Goal: Information Seeking & Learning: Check status

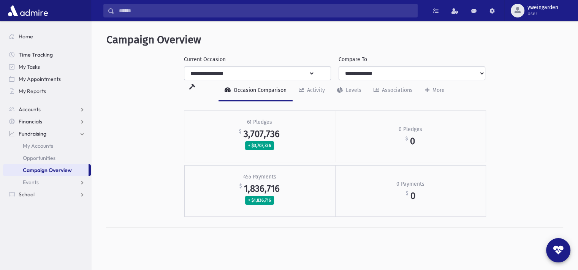
click at [254, 7] on input "Search" at bounding box center [265, 11] width 303 height 14
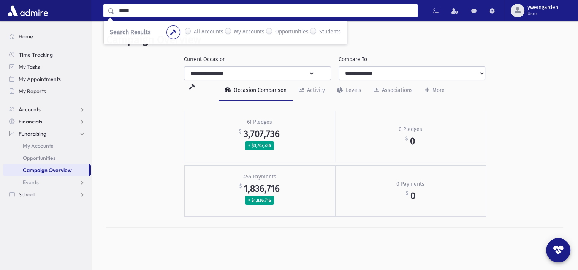
type input "*****"
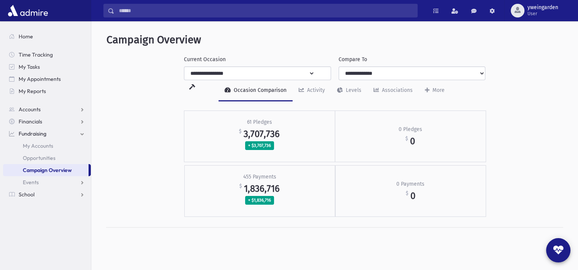
click at [214, 3] on div "Search Results All Accounts My Accounts" at bounding box center [334, 10] width 487 height 21
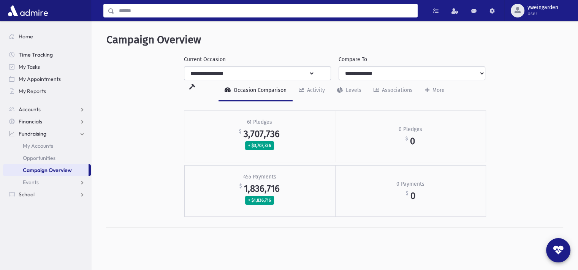
drag, startPoint x: 211, startPoint y: 10, endPoint x: 102, endPoint y: 21, distance: 108.9
click at [102, 21] on div "Search Results All Accounts My Accounts" at bounding box center [334, 10] width 487 height 21
type input "*****"
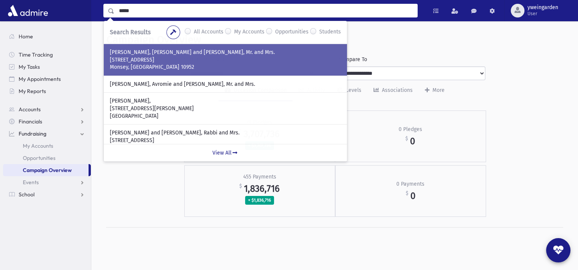
click at [167, 59] on p "1 Willows Rd" at bounding box center [225, 60] width 231 height 8
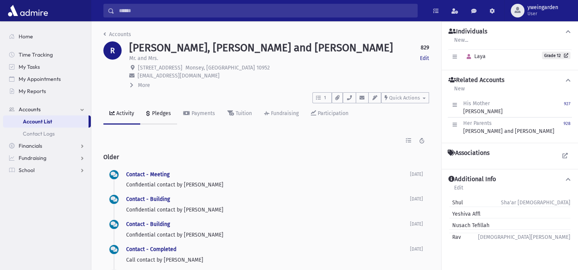
click at [163, 117] on link "Pledges" at bounding box center [158, 113] width 37 height 21
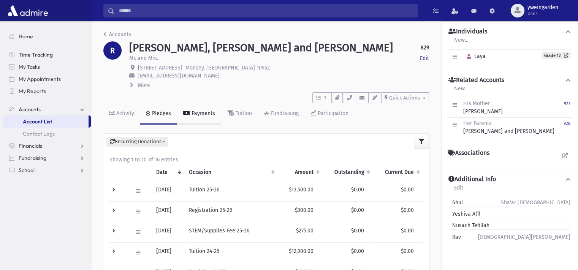
click at [192, 114] on div "Payments" at bounding box center [202, 113] width 25 height 6
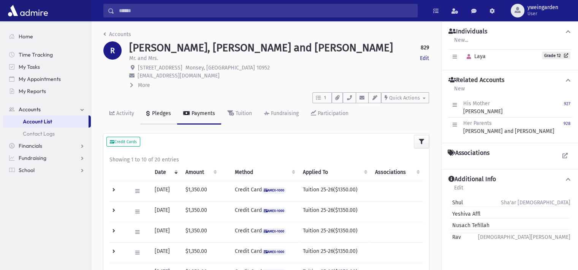
click at [163, 112] on div "Pledges" at bounding box center [161, 113] width 21 height 6
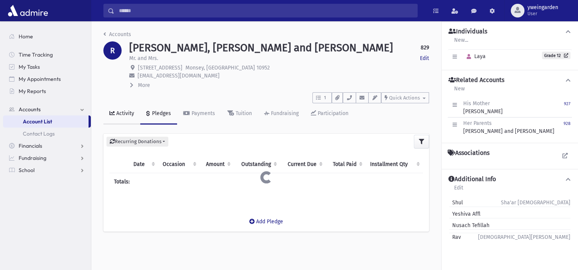
click at [114, 114] on icon at bounding box center [111, 113] width 5 height 5
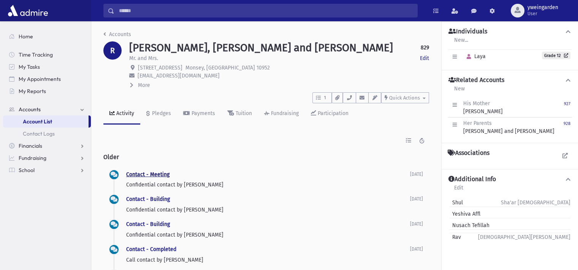
click at [152, 173] on link "Contact - Meeting" at bounding box center [147, 174] width 43 height 6
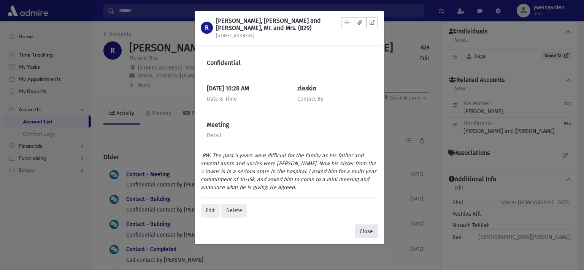
click at [363, 226] on button "Close" at bounding box center [366, 232] width 23 height 14
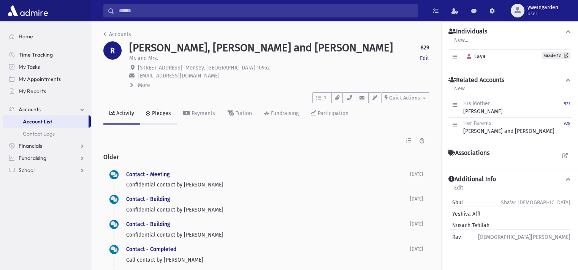
click at [164, 116] on div "Pledges" at bounding box center [161, 113] width 21 height 6
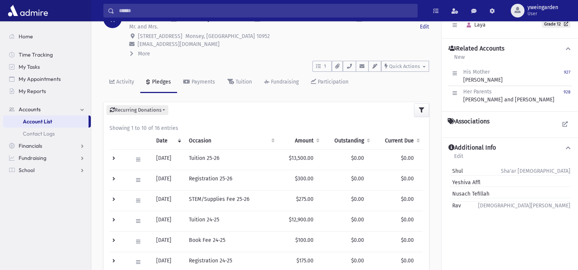
scroll to position [51, 0]
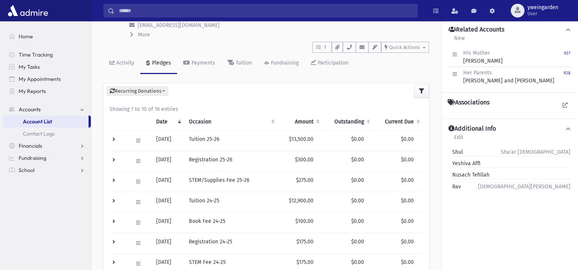
click at [114, 200] on td at bounding box center [118, 202] width 19 height 21
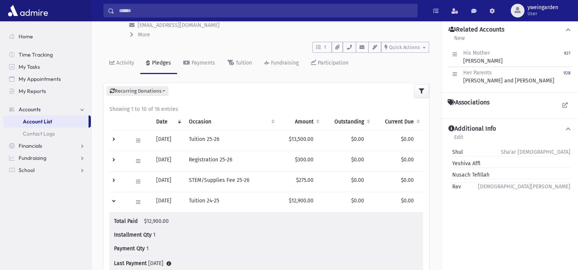
click at [116, 202] on td at bounding box center [118, 202] width 19 height 21
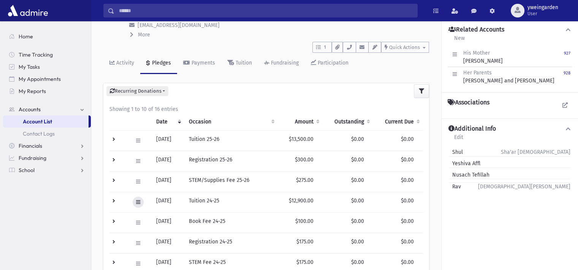
click at [136, 203] on icon at bounding box center [138, 202] width 4 height 5
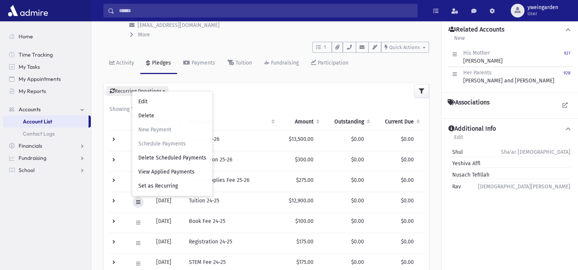
click at [136, 203] on icon at bounding box center [138, 202] width 4 height 5
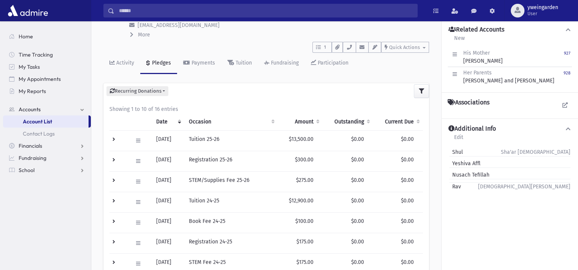
click at [112, 142] on td at bounding box center [118, 140] width 19 height 21
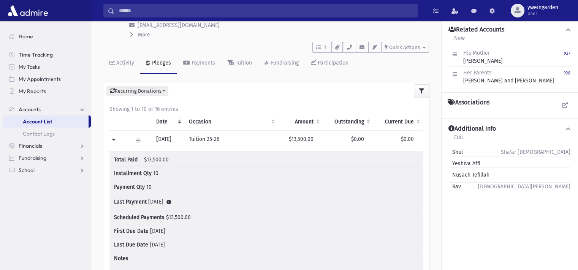
click at [112, 142] on td at bounding box center [118, 140] width 19 height 21
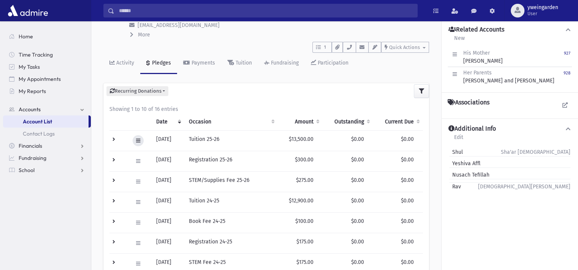
click at [133, 138] on button at bounding box center [138, 140] width 11 height 11
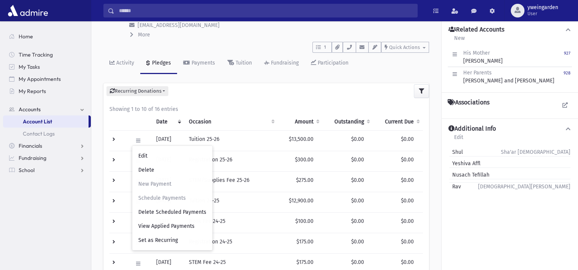
click at [257, 98] on div "Recurring Donations List New" at bounding box center [266, 91] width 326 height 16
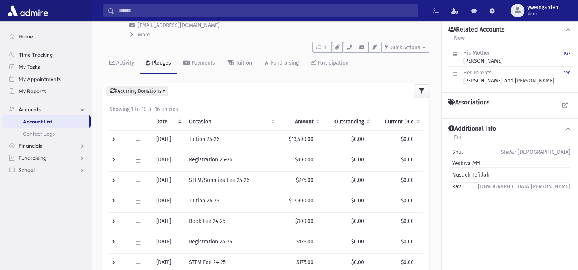
click at [130, 203] on td "Edit Delete New Payment Schedule Payments Delete Scheduled Payments View Applie…" at bounding box center [140, 202] width 24 height 21
click at [139, 200] on icon at bounding box center [138, 202] width 4 height 5
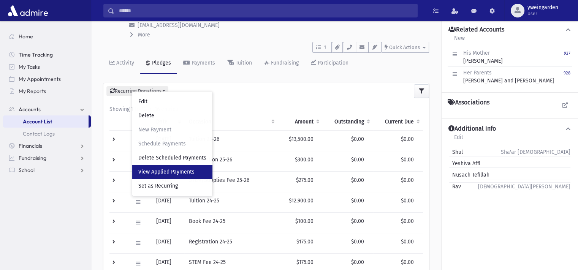
click at [155, 171] on span "View Applied Payments" at bounding box center [166, 172] width 56 height 6
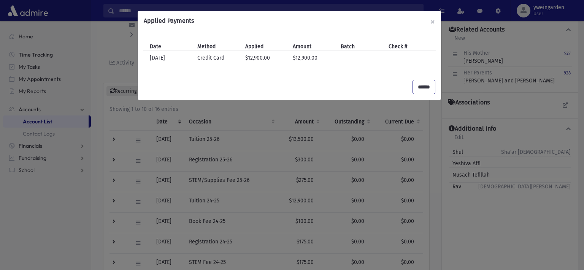
click at [421, 86] on input "******" at bounding box center [424, 87] width 22 height 14
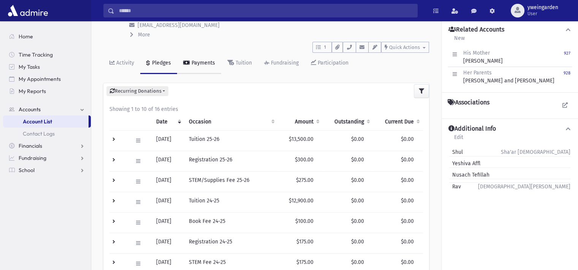
click at [190, 65] on div "Payments" at bounding box center [202, 63] width 25 height 6
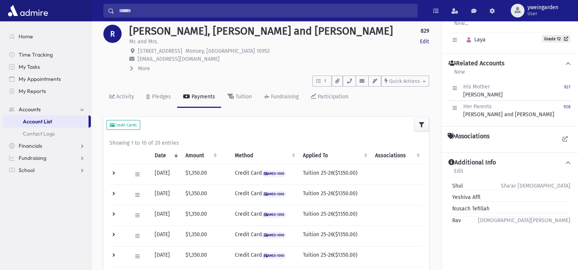
scroll to position [51, 0]
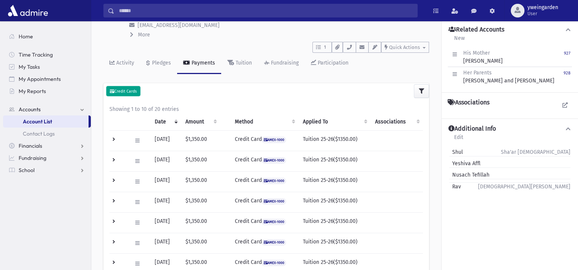
click at [117, 94] on button "Credit Cards" at bounding box center [123, 91] width 34 height 10
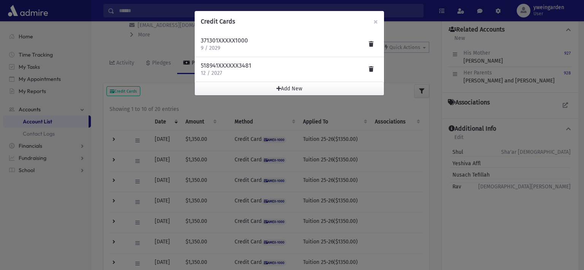
drag, startPoint x: 202, startPoint y: 41, endPoint x: 216, endPoint y: 39, distance: 13.9
click at [216, 39] on h4 "371301XXXXX1000" at bounding box center [224, 41] width 47 height 8
drag, startPoint x: 237, startPoint y: 40, endPoint x: 254, endPoint y: 39, distance: 17.5
click at [254, 39] on div "371301XXXXX1000 9 / 2029" at bounding box center [289, 44] width 177 height 15
drag, startPoint x: 202, startPoint y: 39, endPoint x: 216, endPoint y: 39, distance: 14.1
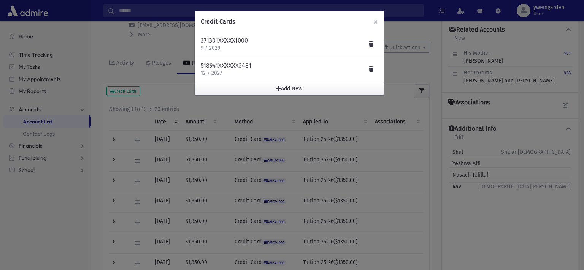
click at [216, 39] on h4 "371301XXXXX1000" at bounding box center [224, 41] width 47 height 8
click at [374, 21] on span "×" at bounding box center [375, 21] width 5 height 11
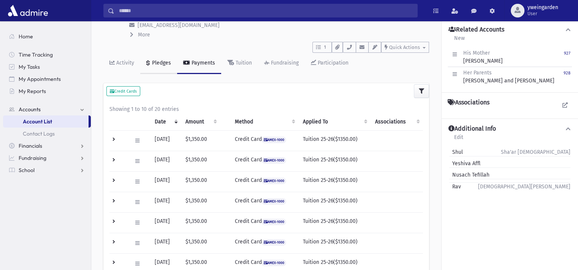
click at [157, 62] on div "Pledges" at bounding box center [161, 63] width 21 height 6
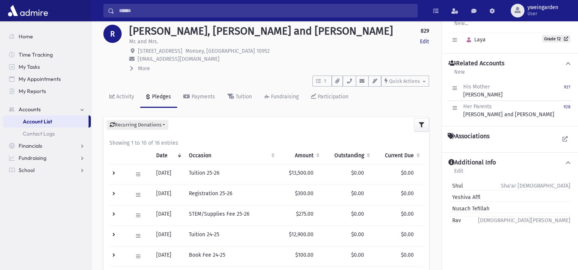
scroll to position [51, 0]
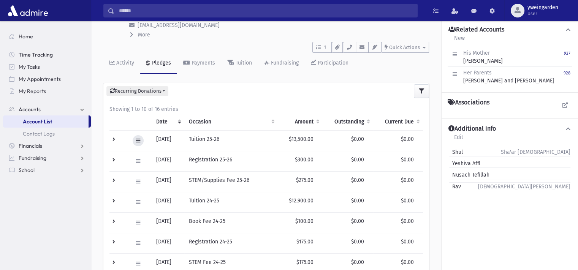
click at [134, 140] on button at bounding box center [138, 140] width 11 height 11
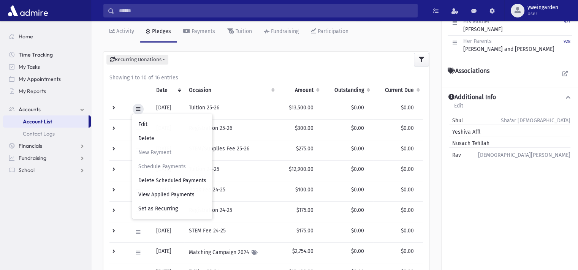
scroll to position [101, 0]
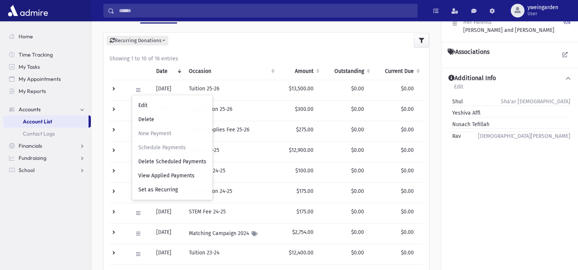
click at [114, 86] on td at bounding box center [118, 90] width 19 height 21
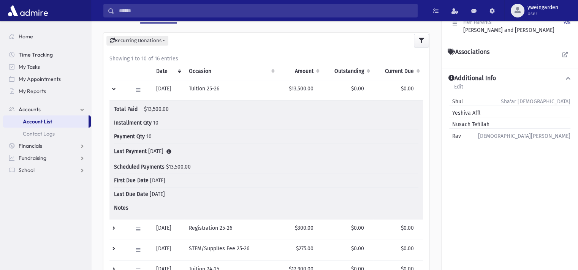
click at [114, 86] on td at bounding box center [118, 90] width 19 height 21
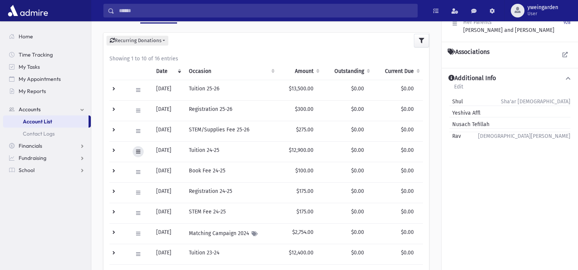
click at [138, 149] on icon at bounding box center [138, 151] width 4 height 5
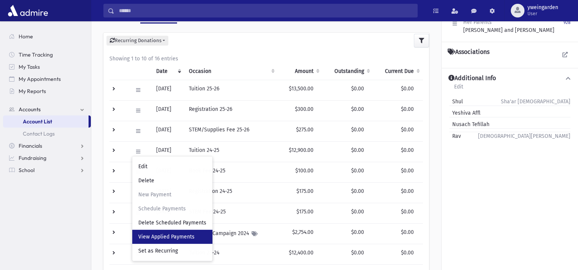
click at [160, 238] on span "View Applied Payments" at bounding box center [166, 237] width 56 height 6
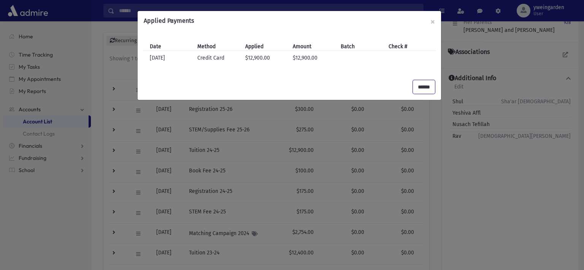
click at [418, 87] on input "******" at bounding box center [424, 87] width 22 height 14
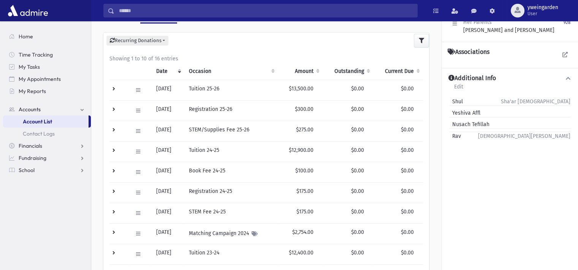
click at [114, 147] on td at bounding box center [118, 151] width 19 height 21
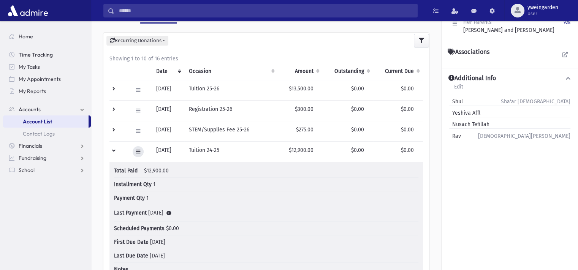
click at [140, 149] on button at bounding box center [138, 151] width 11 height 11
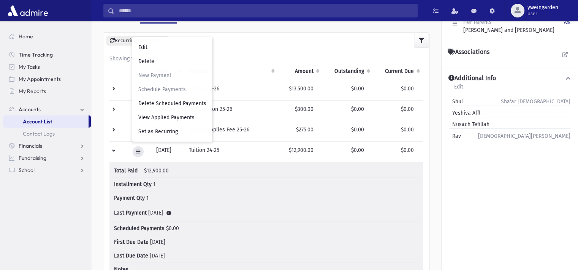
scroll to position [0, 0]
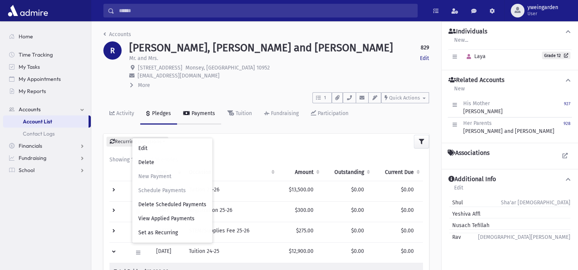
click at [201, 115] on div "Payments" at bounding box center [202, 113] width 25 height 6
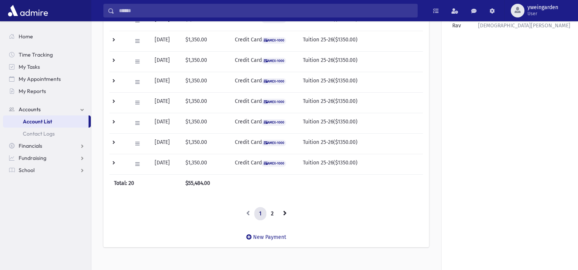
scroll to position [221, 0]
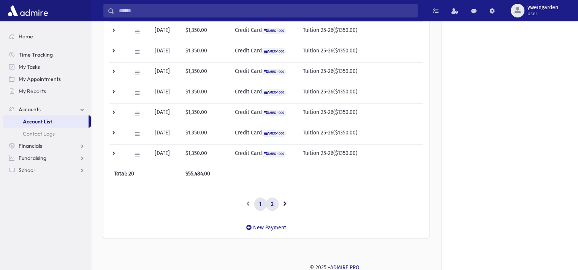
click at [274, 203] on link "2" at bounding box center [272, 205] width 13 height 14
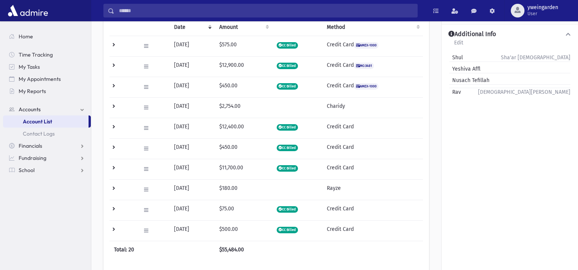
scroll to position [120, 0]
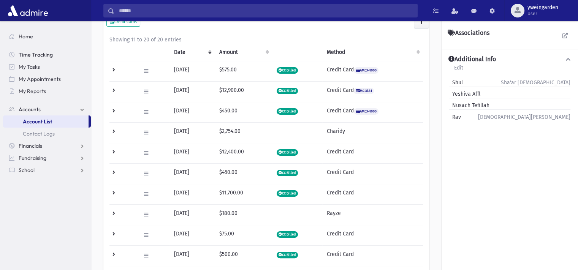
click at [116, 89] on td at bounding box center [122, 91] width 27 height 21
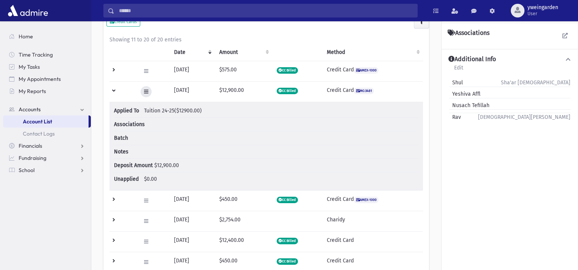
click at [144, 90] on icon at bounding box center [146, 91] width 4 height 5
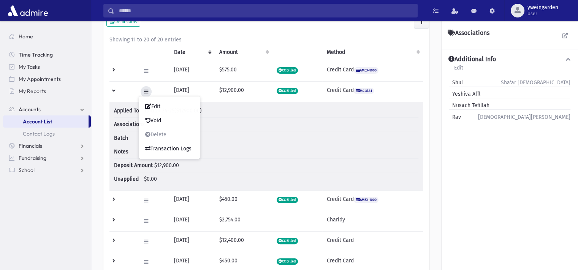
click at [144, 90] on icon at bounding box center [146, 91] width 4 height 5
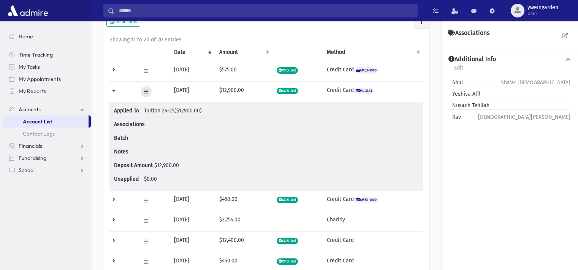
click at [146, 89] on icon at bounding box center [146, 91] width 4 height 5
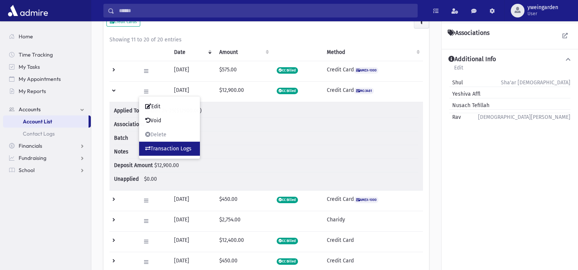
click at [176, 150] on link "Transaction Logs" at bounding box center [169, 149] width 61 height 14
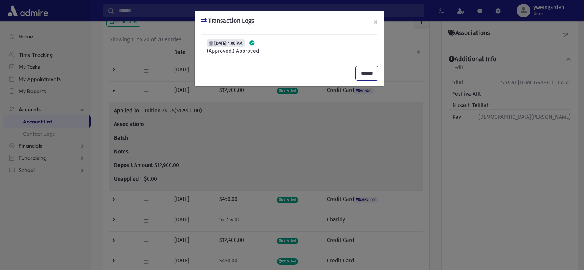
click at [370, 75] on input "******" at bounding box center [367, 74] width 22 height 14
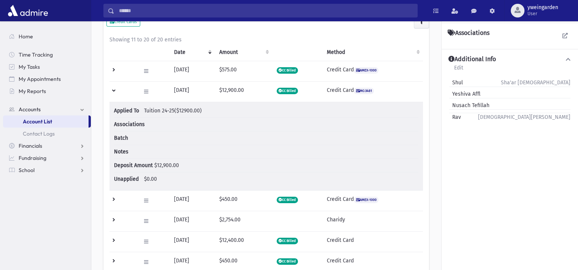
click at [119, 91] on td at bounding box center [122, 91] width 27 height 21
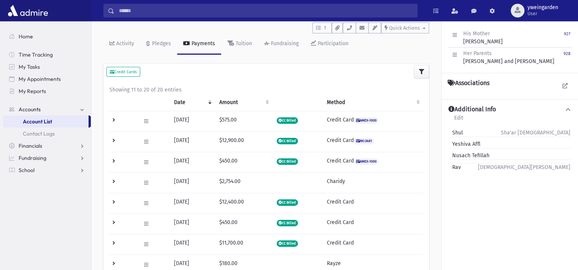
scroll to position [69, 0]
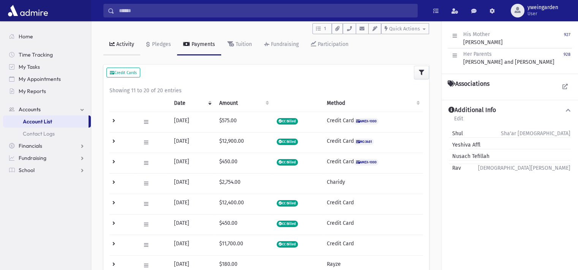
click at [121, 43] on div "Activity" at bounding box center [124, 44] width 19 height 6
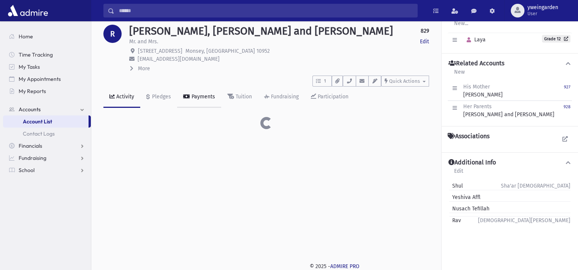
scroll to position [61, 0]
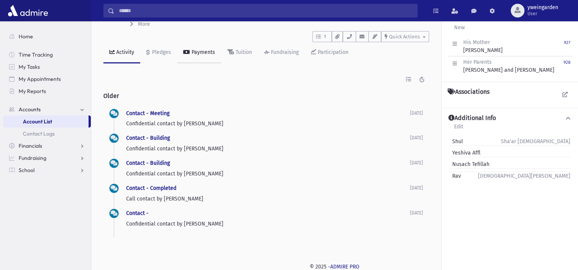
click at [200, 52] on div "Payments" at bounding box center [202, 52] width 25 height 6
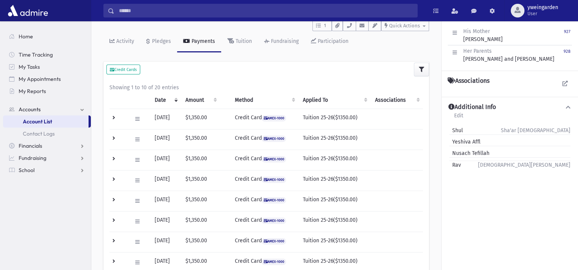
scroll to position [51, 0]
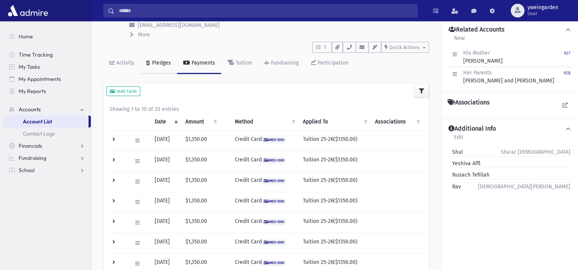
click at [157, 63] on div "Pledges" at bounding box center [161, 63] width 21 height 6
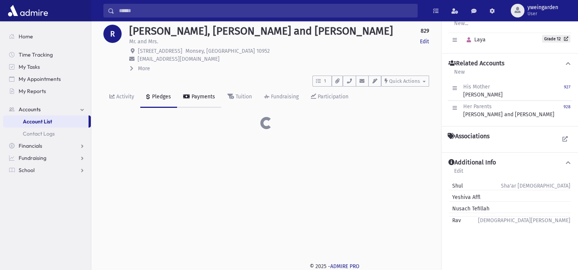
click at [194, 98] on div "Payments" at bounding box center [202, 97] width 25 height 6
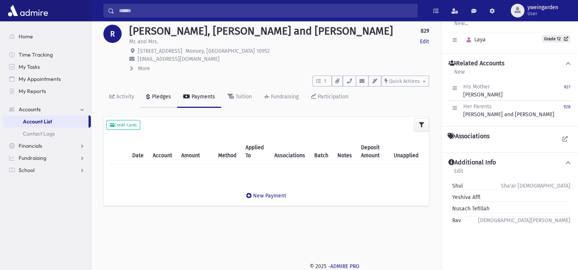
click at [158, 97] on div "Pledges" at bounding box center [161, 97] width 21 height 6
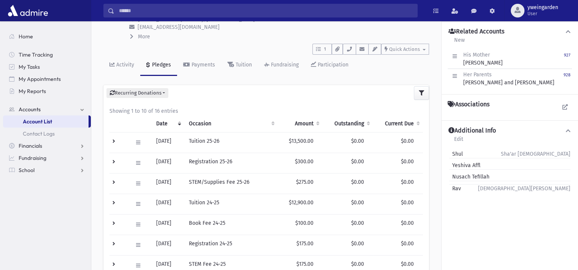
scroll to position [67, 0]
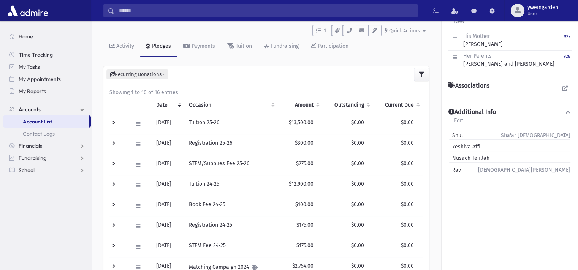
click at [113, 124] on td at bounding box center [118, 124] width 19 height 21
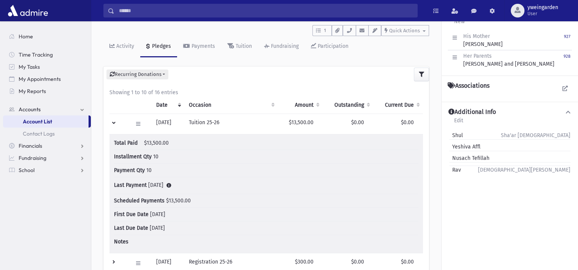
click at [113, 124] on td at bounding box center [118, 124] width 19 height 21
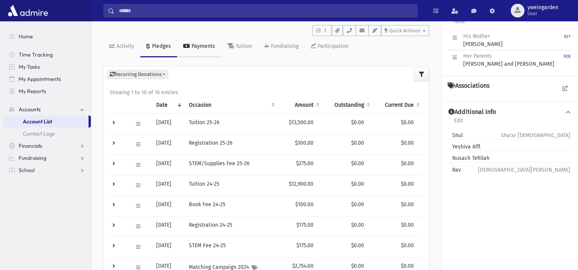
click at [201, 41] on link "Payments" at bounding box center [199, 46] width 44 height 21
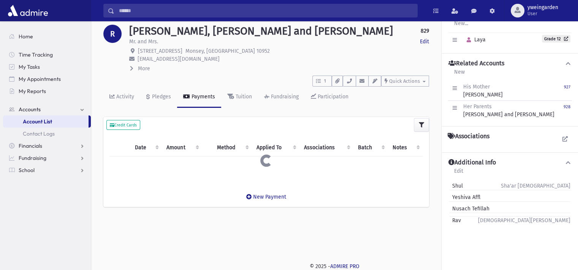
scroll to position [67, 0]
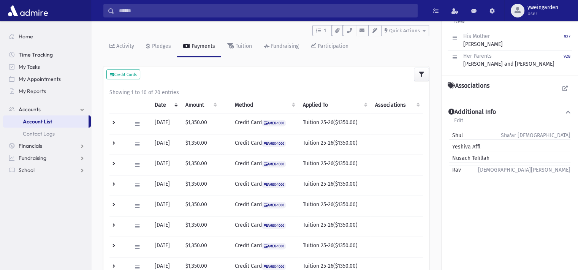
click at [116, 122] on td at bounding box center [118, 124] width 18 height 21
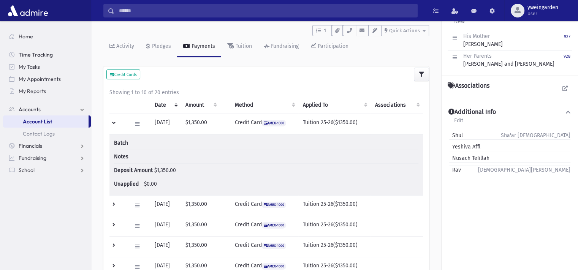
click at [116, 122] on td at bounding box center [118, 124] width 18 height 21
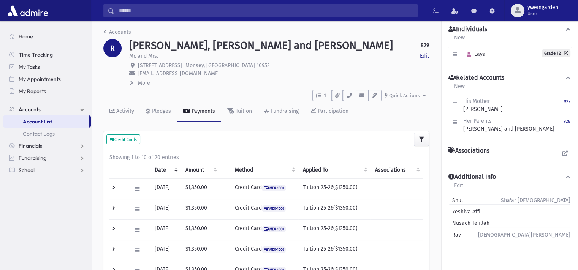
scroll to position [0, 0]
